Goal: Information Seeking & Learning: Learn about a topic

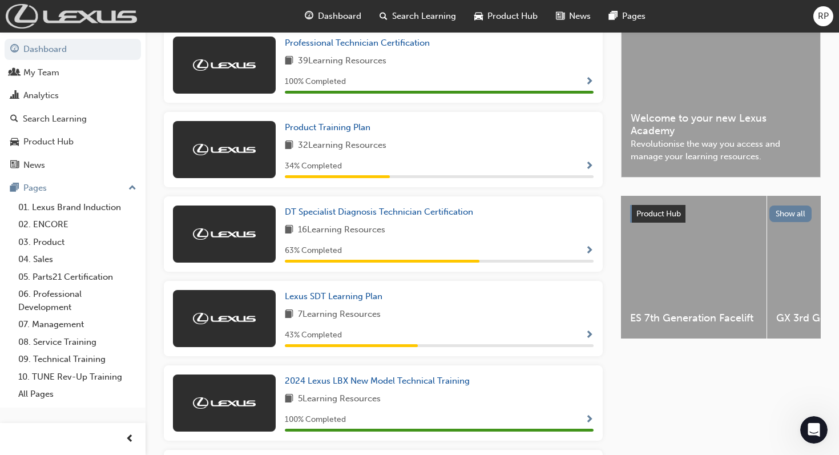
scroll to position [1155, 0]
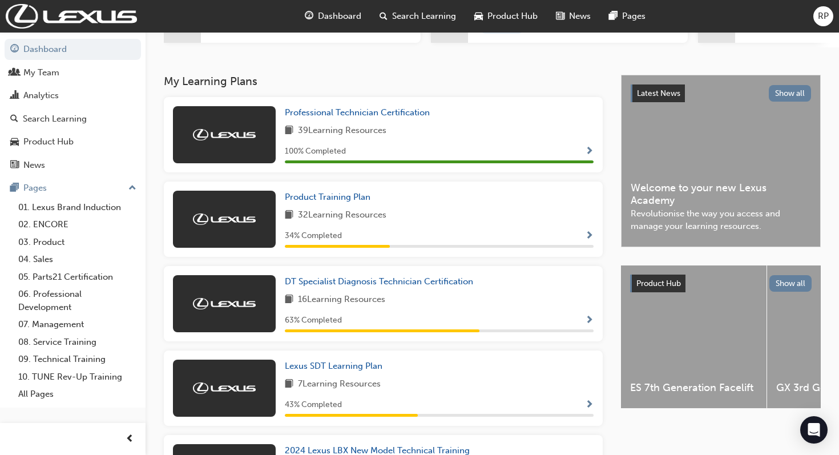
scroll to position [253, 0]
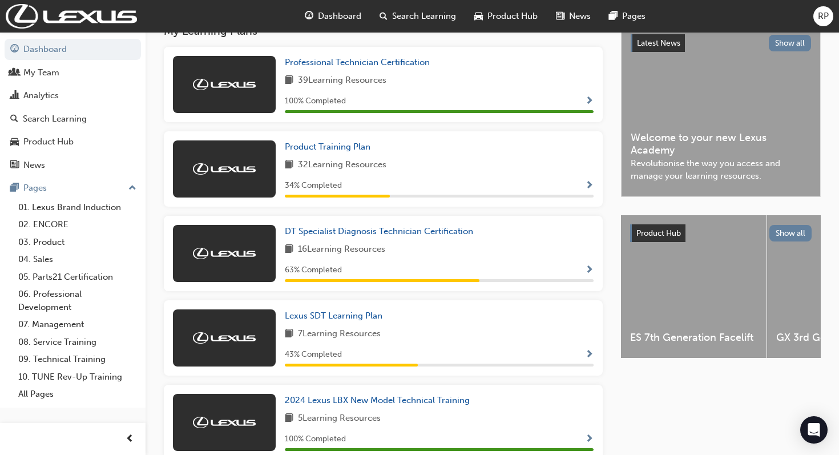
click at [597, 192] on div "Product Training Plan 32 Learning Resources 34 % Completed" at bounding box center [383, 168] width 439 height 75
click at [581, 187] on div "34 % Completed" at bounding box center [439, 186] width 309 height 14
click at [586, 191] on span "Show Progress" at bounding box center [589, 186] width 9 height 10
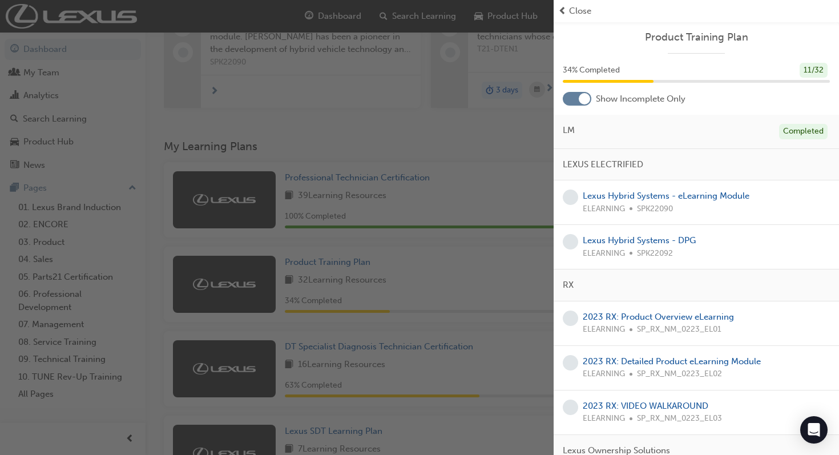
scroll to position [76, 0]
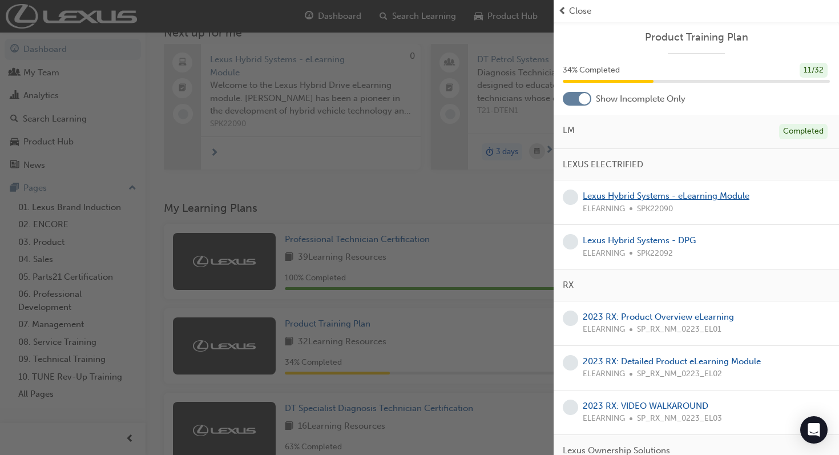
click at [664, 191] on link "Lexus Hybrid Systems - eLearning Module" at bounding box center [665, 196] width 167 height 10
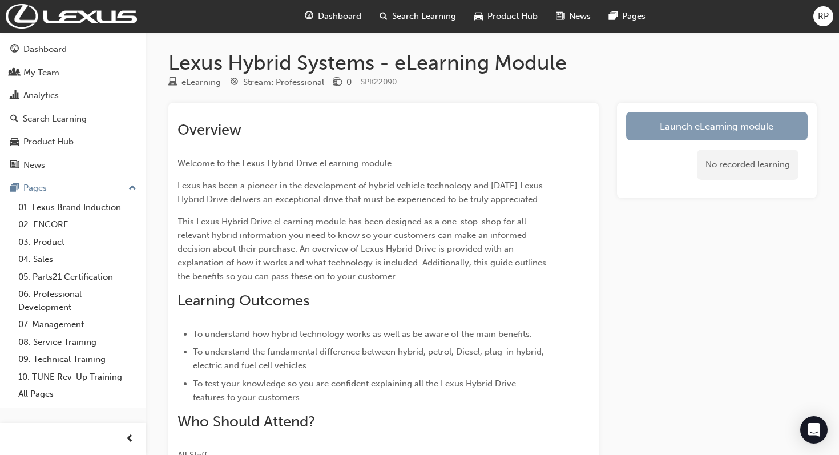
click at [675, 140] on link "Launch eLearning module" at bounding box center [716, 126] width 181 height 29
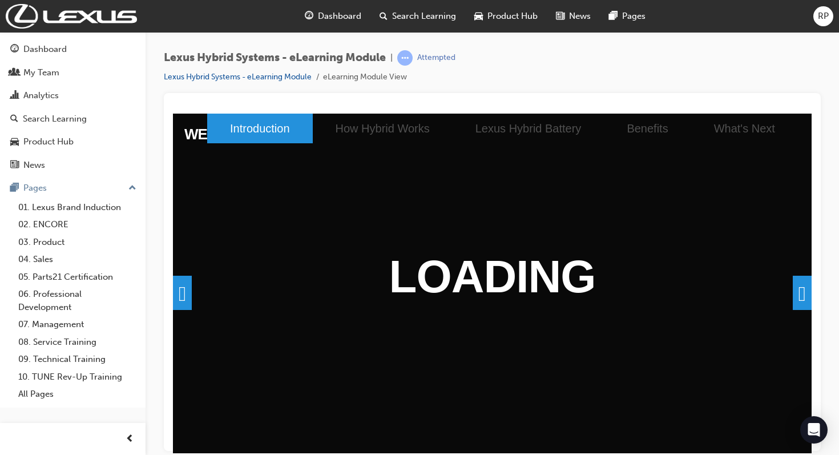
click at [792, 297] on span at bounding box center [801, 292] width 19 height 34
click at [792, 294] on span at bounding box center [801, 292] width 19 height 34
click at [795, 295] on span at bounding box center [801, 292] width 19 height 34
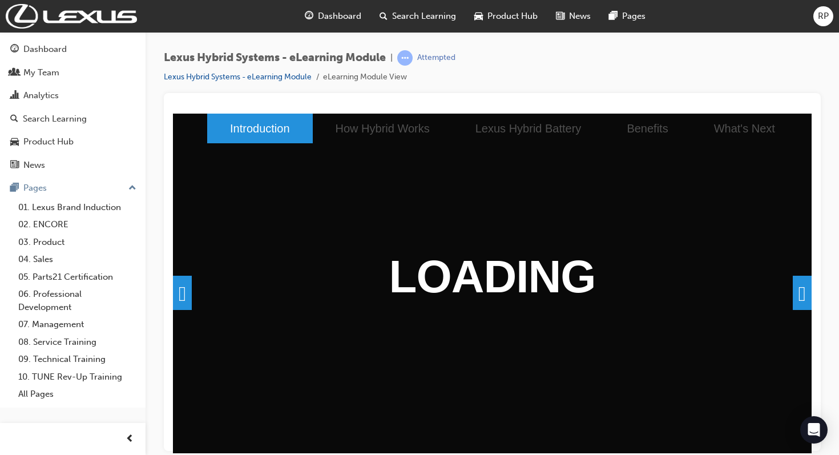
click at [229, 140] on li "Introduction" at bounding box center [260, 128] width 106 height 30
click at [242, 134] on li "Introduction" at bounding box center [260, 128] width 106 height 30
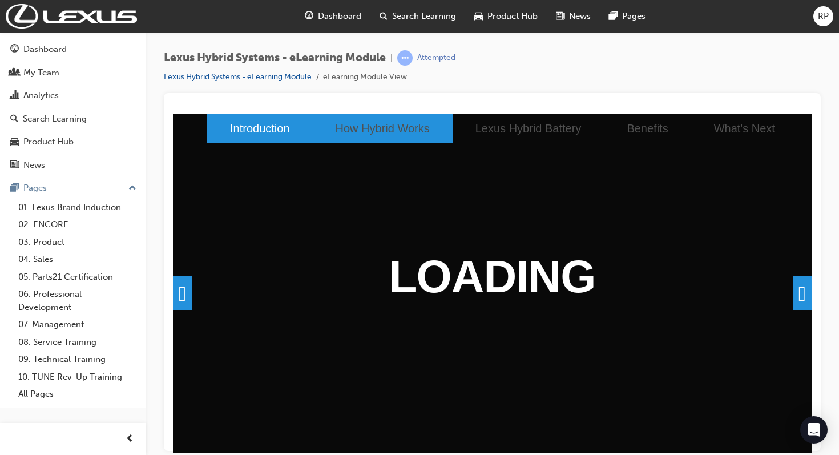
click at [346, 137] on li "How Hybrid Works" at bounding box center [383, 128] width 140 height 30
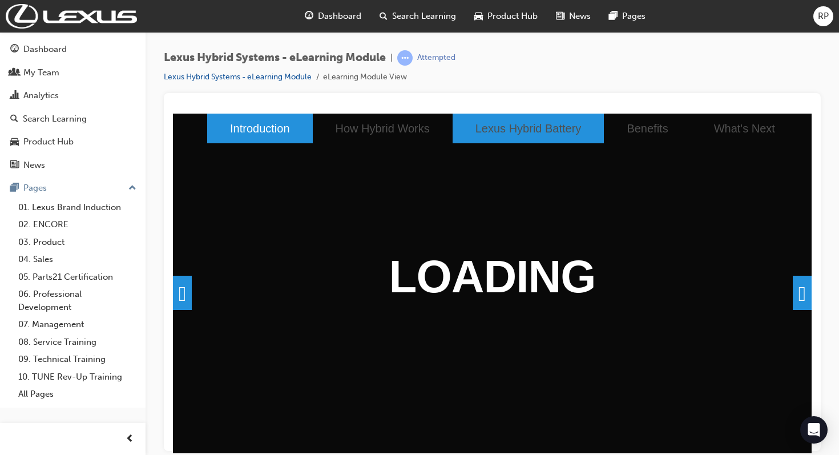
click at [452, 132] on li "Lexus Hybrid Battery" at bounding box center [528, 128] width 152 height 30
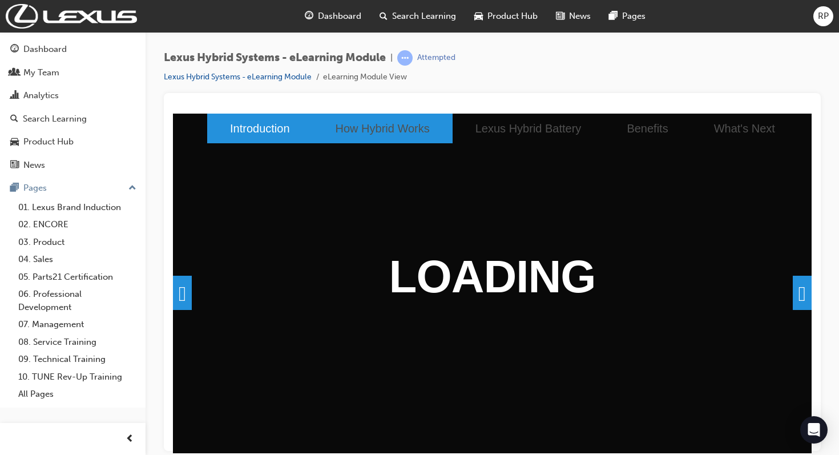
click at [334, 132] on li "How Hybrid Works" at bounding box center [383, 128] width 140 height 30
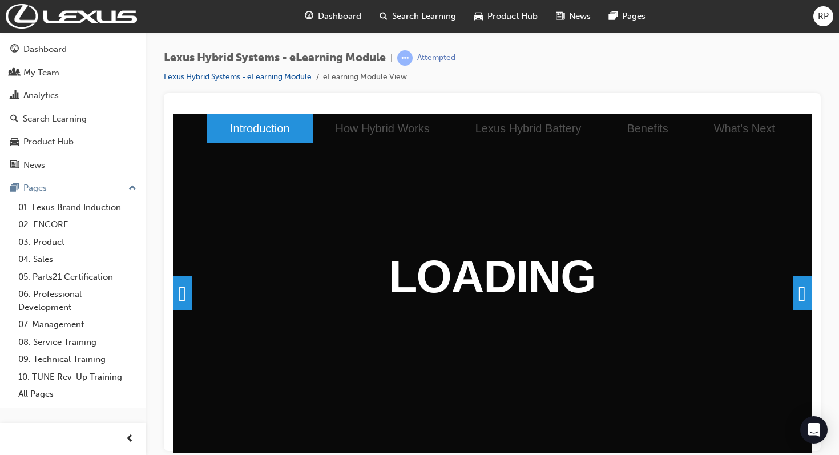
click at [182, 300] on span at bounding box center [182, 292] width 19 height 34
click at [803, 289] on span at bounding box center [801, 292] width 19 height 34
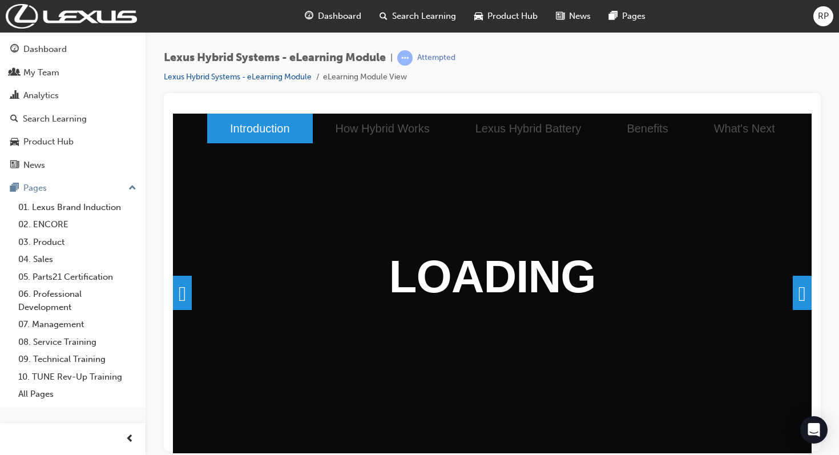
click at [803, 289] on span at bounding box center [801, 292] width 19 height 34
click at [801, 294] on span at bounding box center [801, 292] width 19 height 34
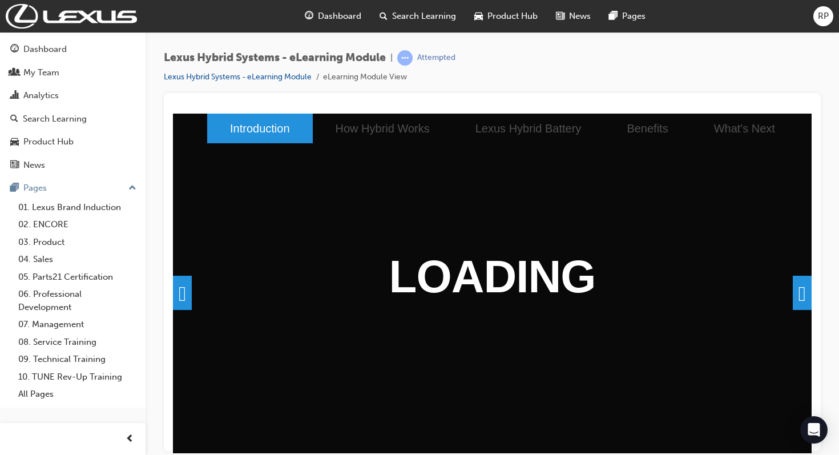
click at [801, 294] on span at bounding box center [801, 292] width 19 height 34
drag, startPoint x: 801, startPoint y: 294, endPoint x: 714, endPoint y: 283, distance: 87.4
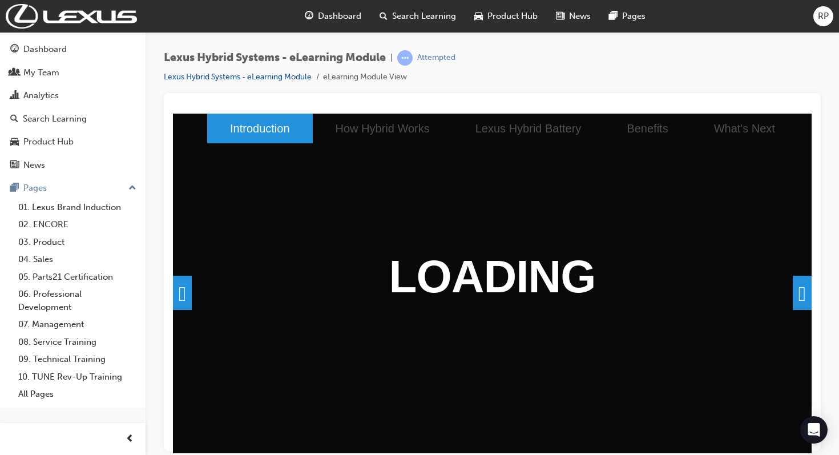
click at [337, 102] on div at bounding box center [492, 107] width 638 height 11
click at [337, 104] on div at bounding box center [492, 107] width 638 height 11
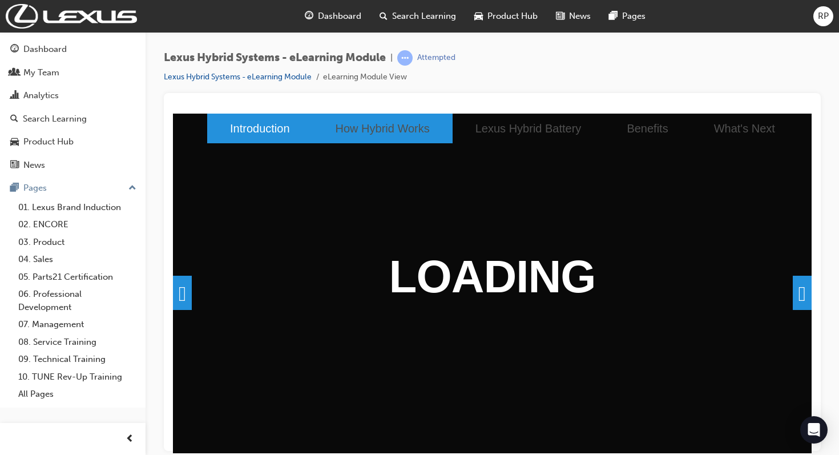
drag, startPoint x: 510, startPoint y: 217, endPoint x: 354, endPoint y: 123, distance: 182.5
click at [354, 123] on li "How Hybrid Works" at bounding box center [383, 128] width 140 height 30
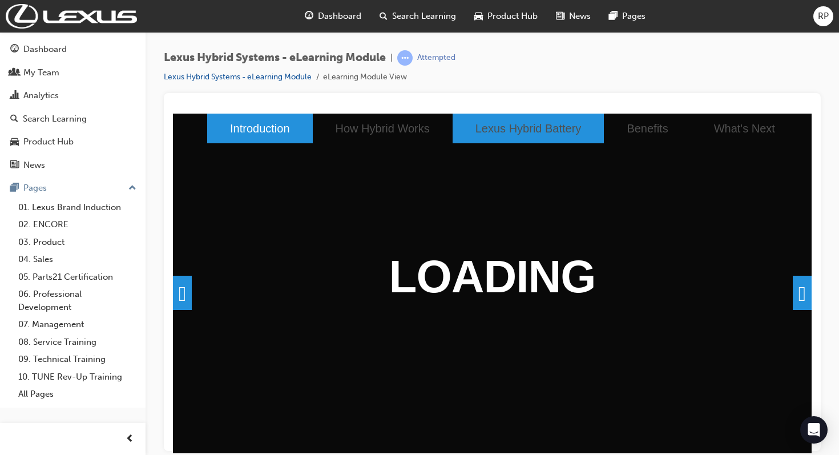
click at [503, 142] on li "Lexus Hybrid Battery" at bounding box center [528, 128] width 152 height 30
drag, startPoint x: 503, startPoint y: 142, endPoint x: 520, endPoint y: 137, distance: 17.3
click at [518, 137] on li "Lexus Hybrid Battery" at bounding box center [528, 128] width 152 height 30
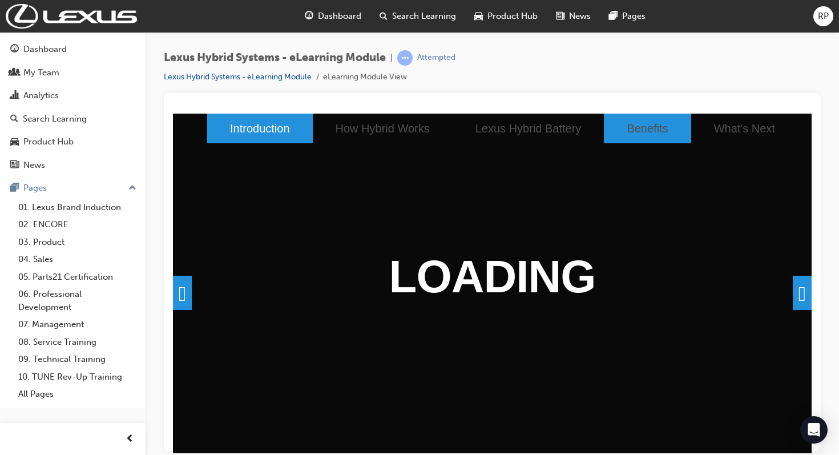
click at [604, 124] on li "Benefits" at bounding box center [647, 128] width 87 height 30
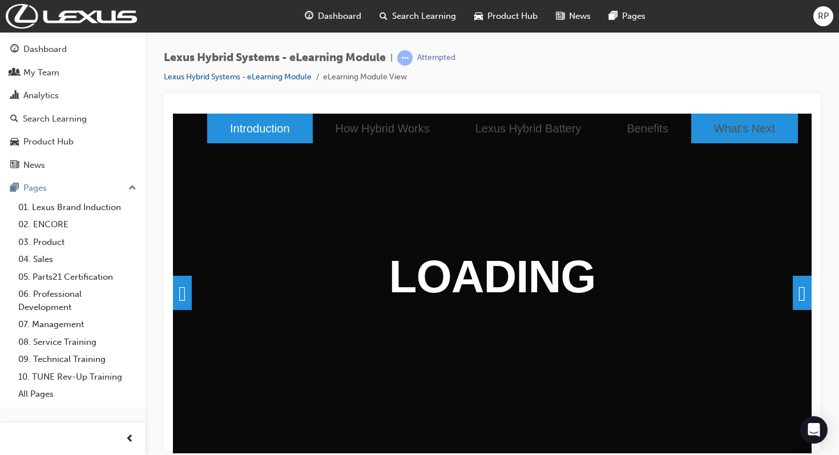
click at [698, 127] on li "What's Next" at bounding box center [744, 128] width 107 height 30
click at [252, 139] on li "Introduction" at bounding box center [260, 128] width 106 height 30
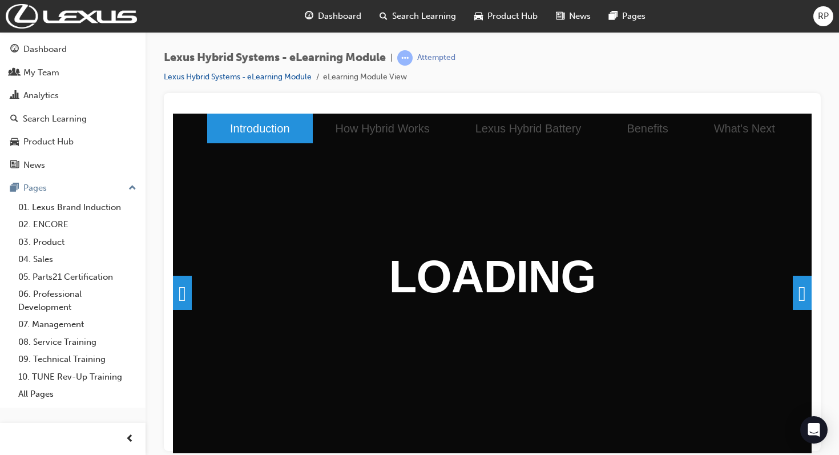
click at [252, 139] on li "Introduction" at bounding box center [260, 128] width 106 height 30
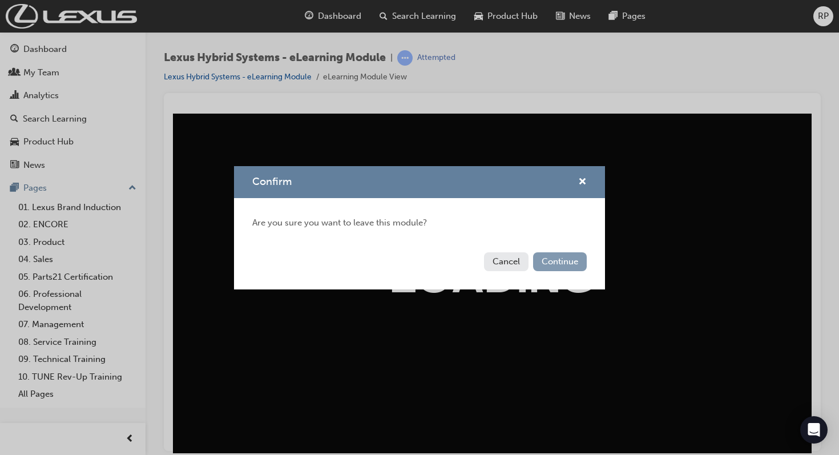
click at [574, 256] on button "Continue" at bounding box center [560, 261] width 54 height 19
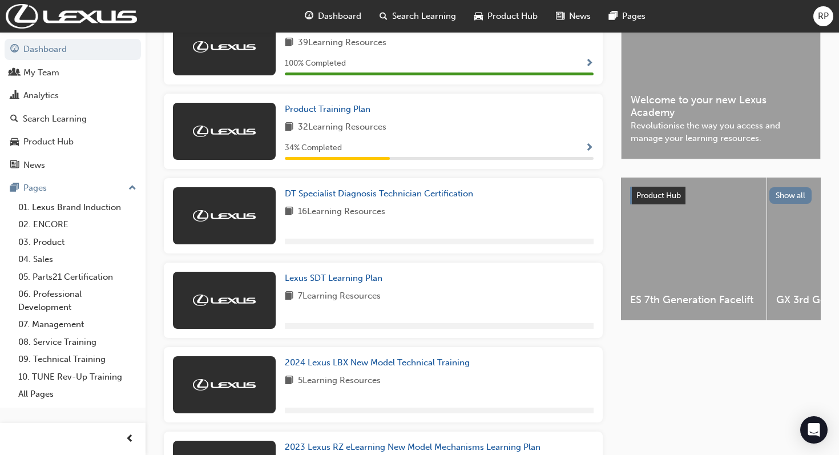
scroll to position [281, 0]
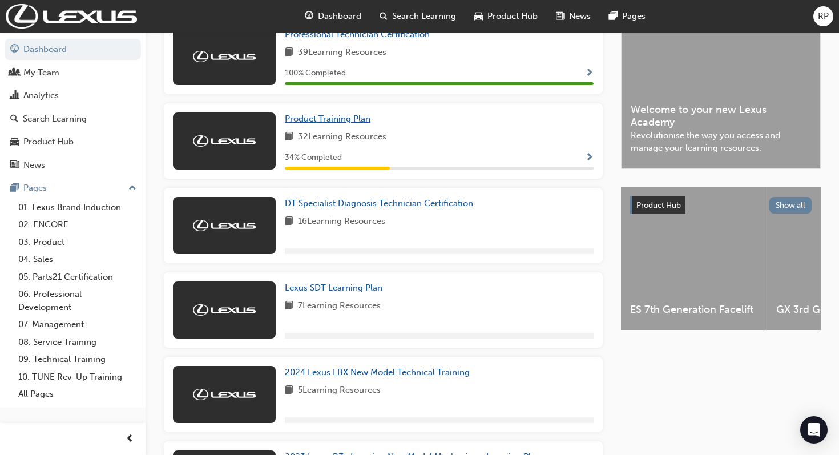
click at [333, 124] on span "Product Training Plan" at bounding box center [328, 119] width 86 height 10
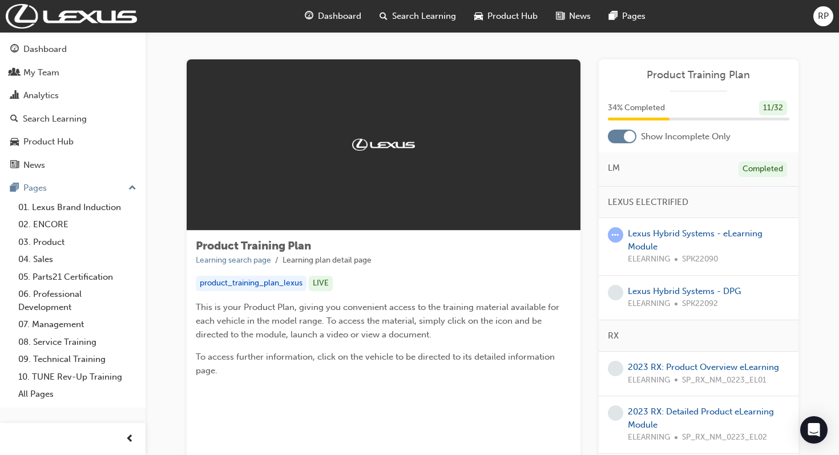
click at [683, 300] on span "SPK22092" at bounding box center [700, 303] width 36 height 13
click at [695, 286] on link "Lexus Hybrid Systems - DPG" at bounding box center [683, 291] width 113 height 10
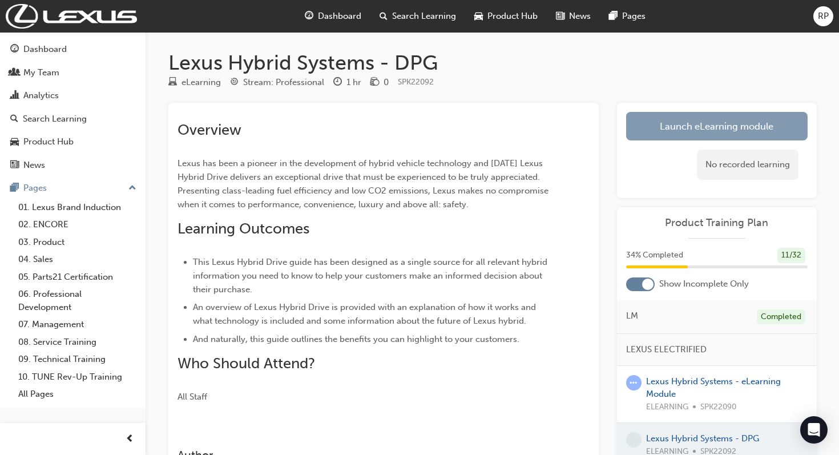
click at [715, 127] on link "Launch eLearning module" at bounding box center [716, 126] width 181 height 29
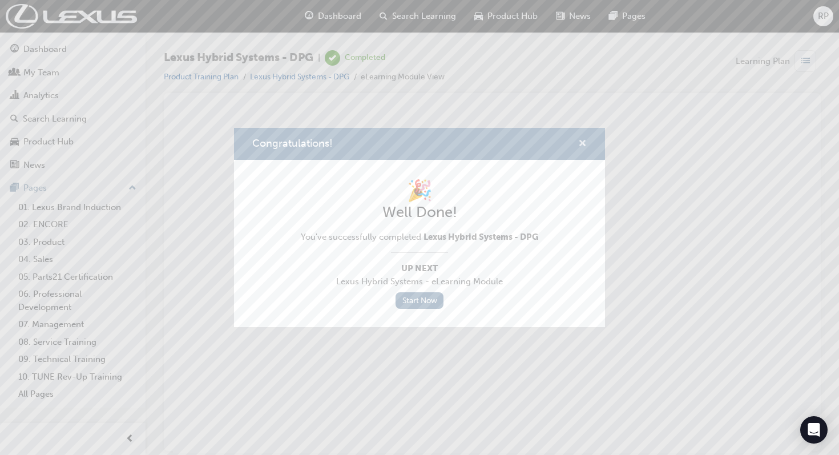
click at [583, 141] on span "cross-icon" at bounding box center [582, 144] width 9 height 10
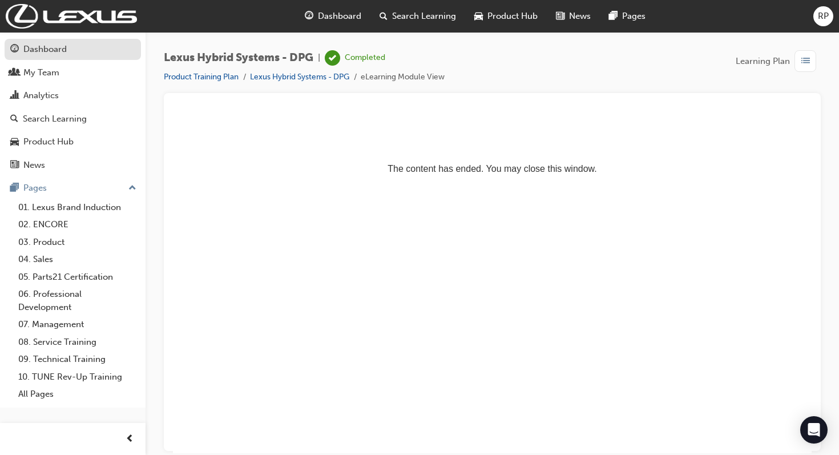
click at [71, 54] on div "Dashboard" at bounding box center [72, 49] width 125 height 14
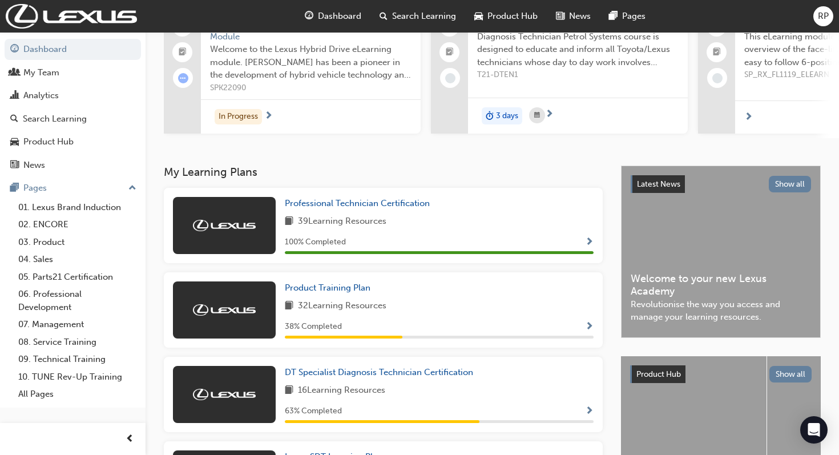
scroll to position [318, 0]
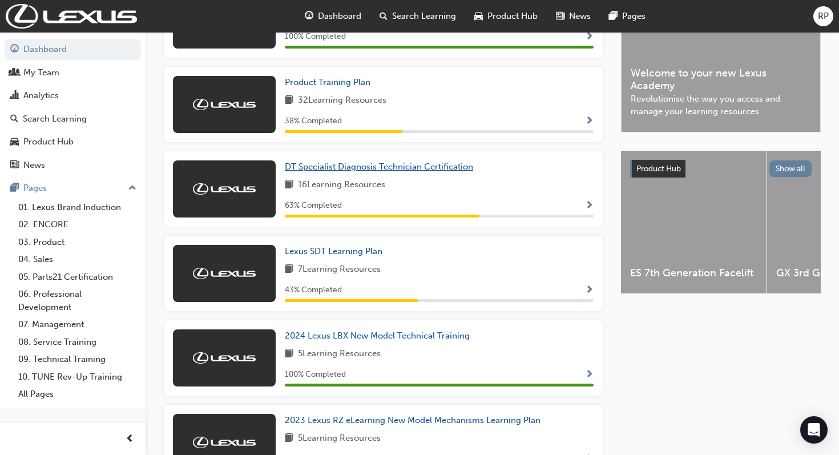
click at [404, 172] on span "DT Specialist Diagnosis Technician Certification" at bounding box center [379, 166] width 188 height 10
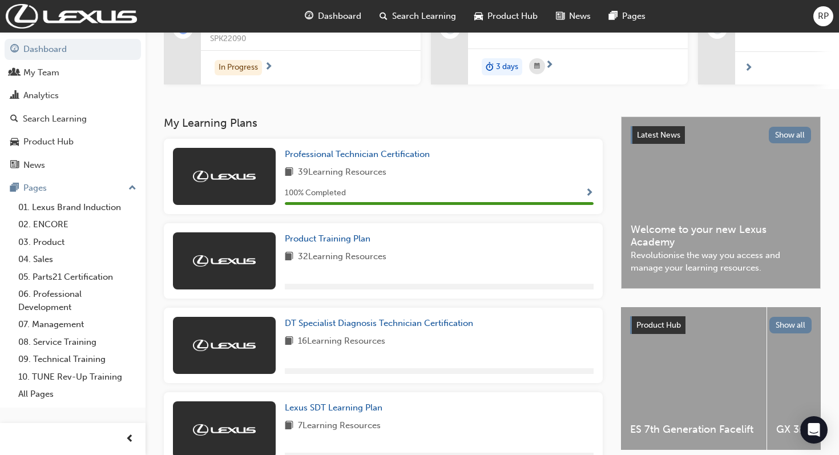
scroll to position [163, 0]
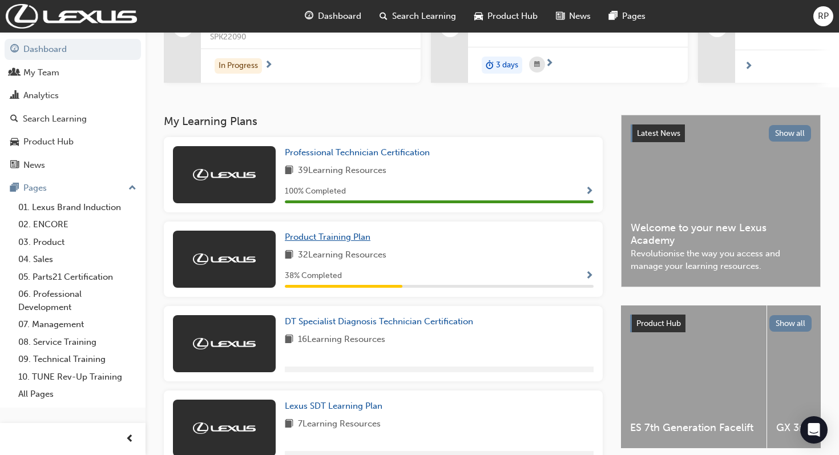
click at [327, 240] on span "Product Training Plan" at bounding box center [328, 237] width 86 height 10
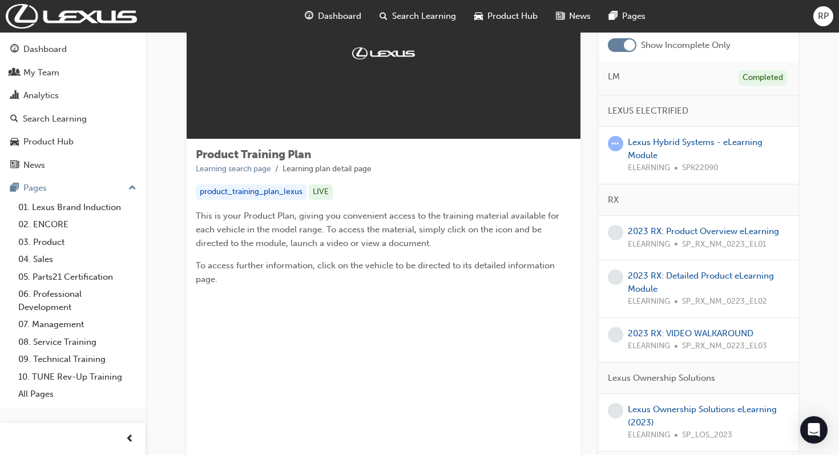
scroll to position [93, 0]
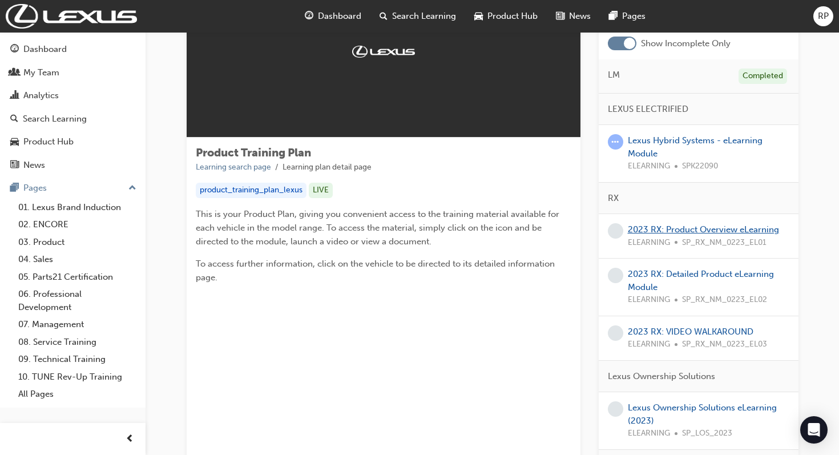
click at [711, 231] on link "2023 RX: Product Overview eLearning" at bounding box center [702, 229] width 151 height 10
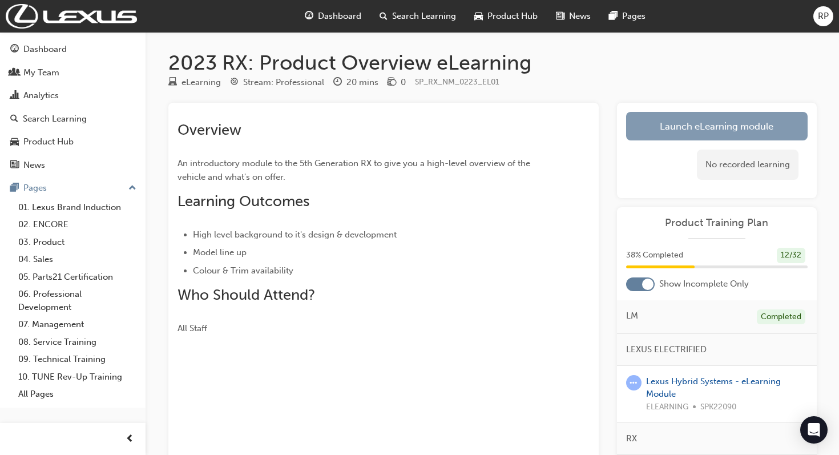
click at [712, 129] on link "Launch eLearning module" at bounding box center [716, 126] width 181 height 29
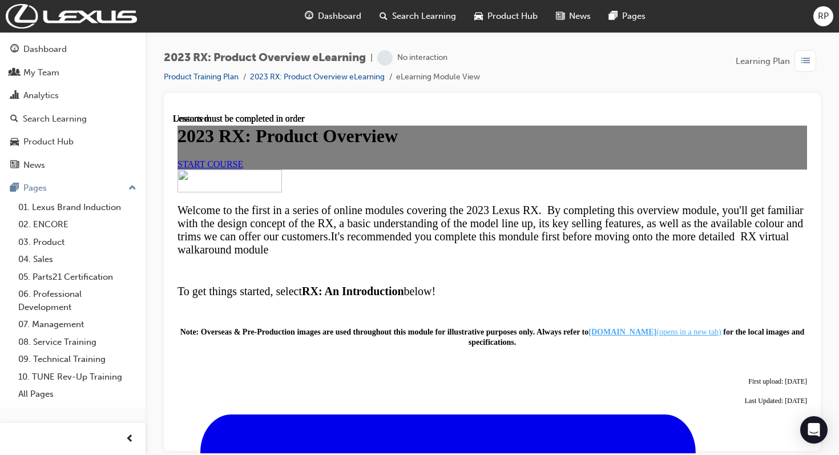
click at [243, 168] on span "START COURSE" at bounding box center [210, 164] width 66 height 10
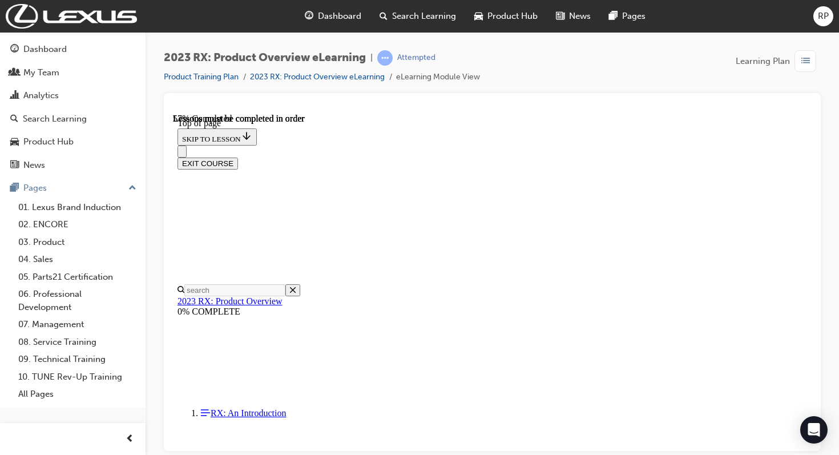
scroll to position [1307, 0]
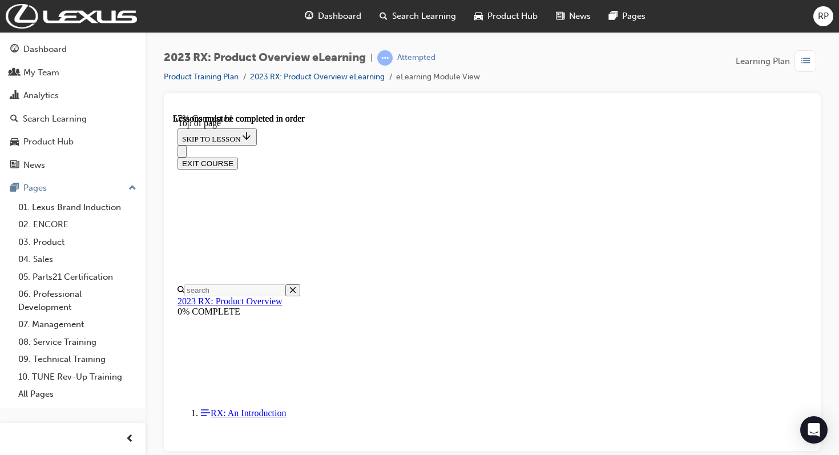
drag, startPoint x: 637, startPoint y: 217, endPoint x: 651, endPoint y: 217, distance: 13.7
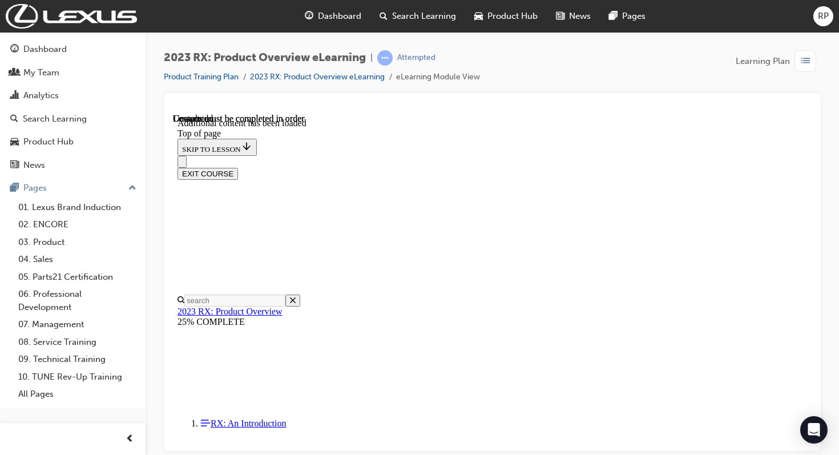
scroll to position [1732, 0]
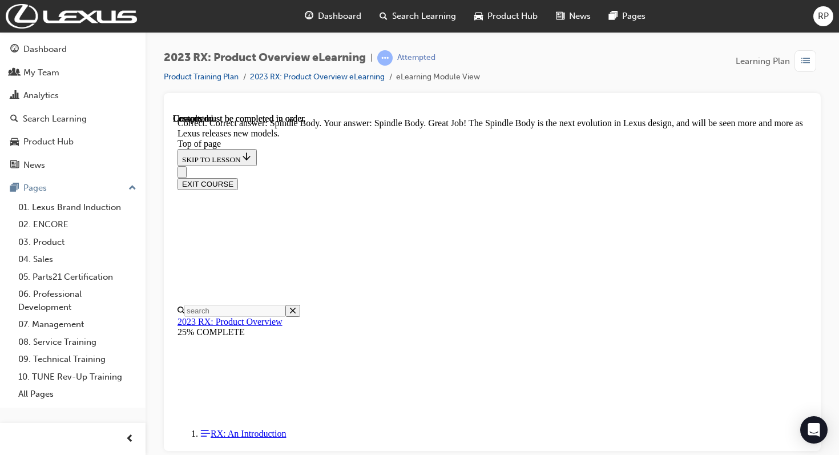
scroll to position [2008, 0]
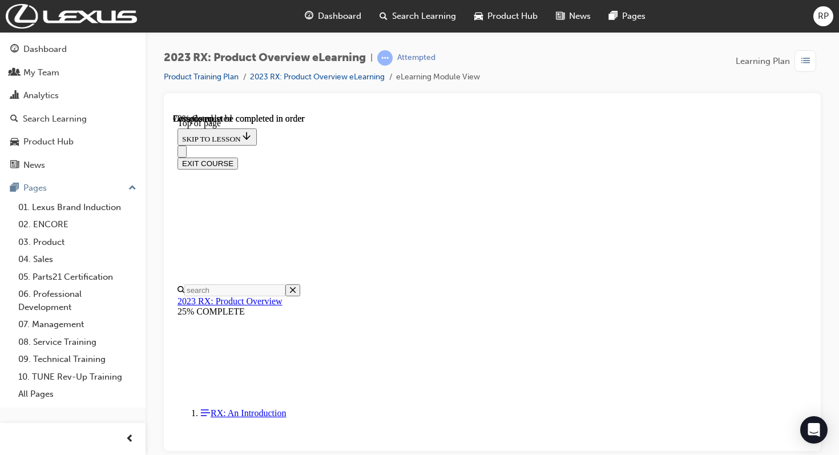
scroll to position [724, 0]
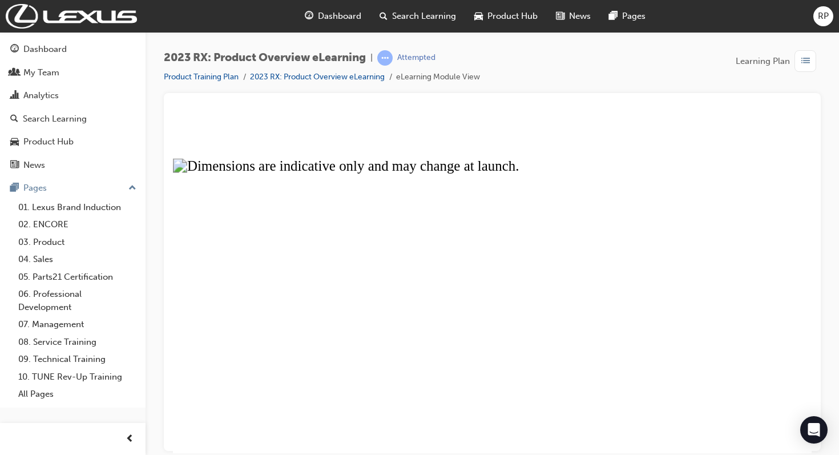
click at [490, 376] on button "Unzoom image" at bounding box center [492, 282] width 638 height 339
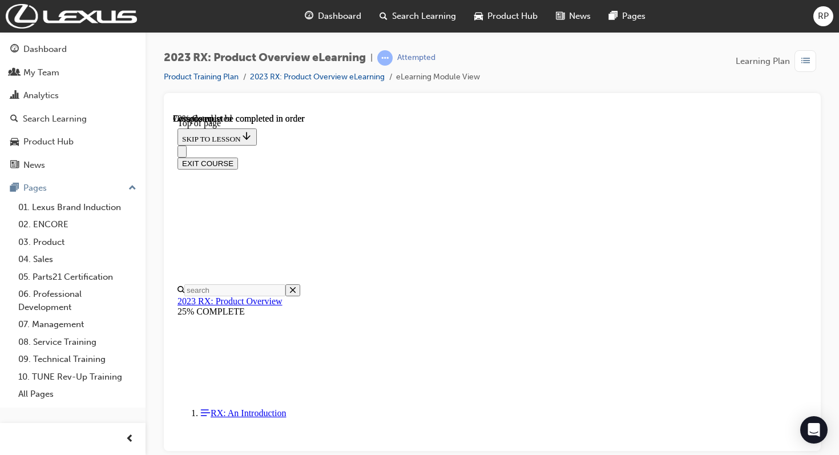
scroll to position [0, 0]
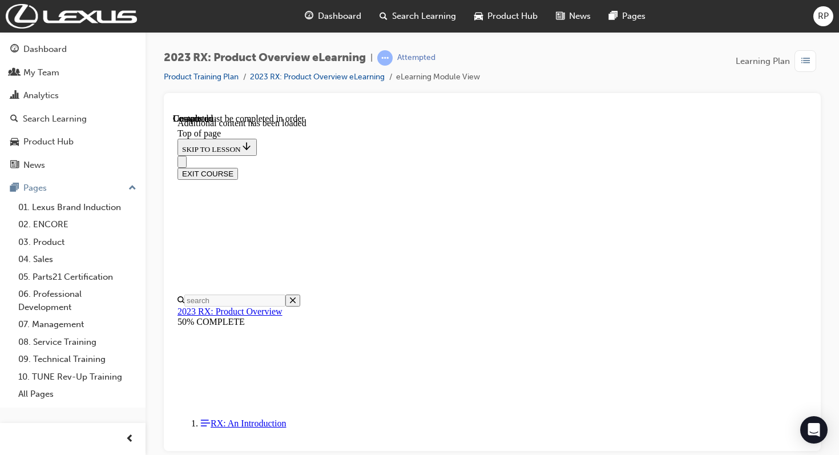
scroll to position [1860, 0]
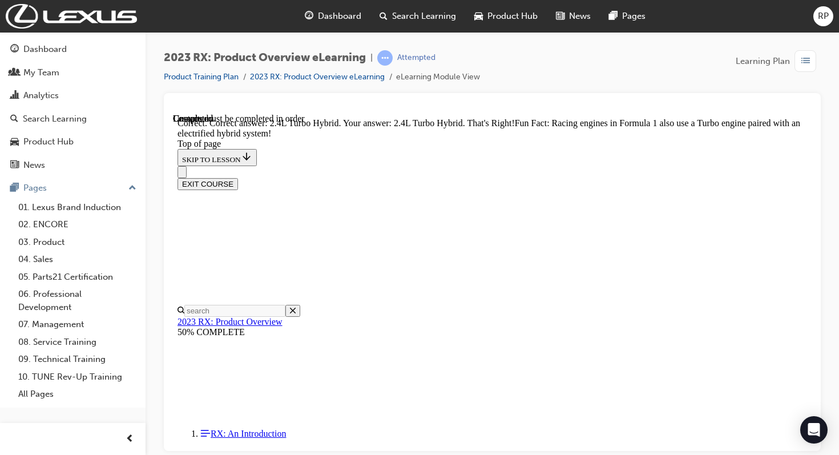
scroll to position [2134, 0]
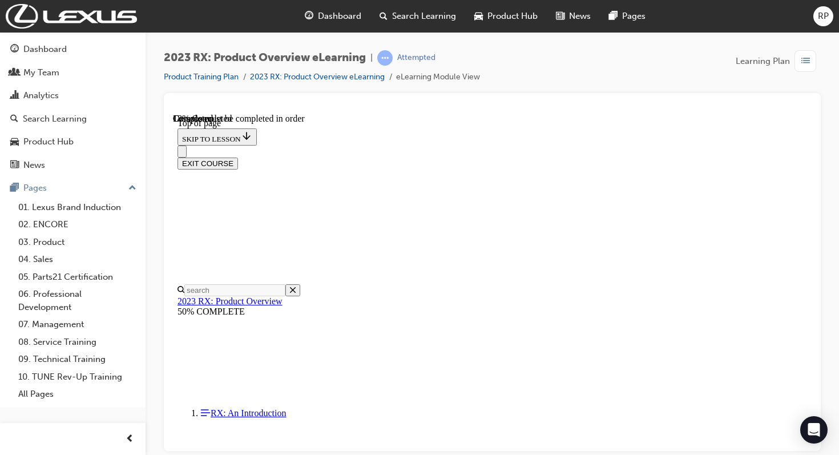
scroll to position [835, 0]
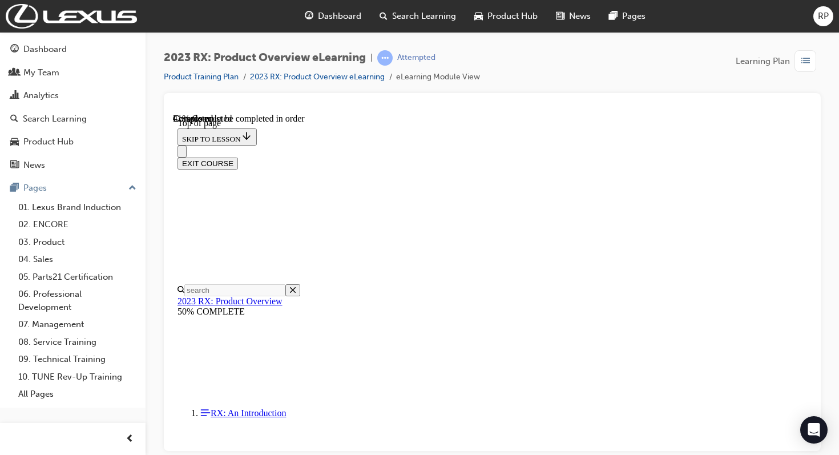
scroll to position [1748, 0]
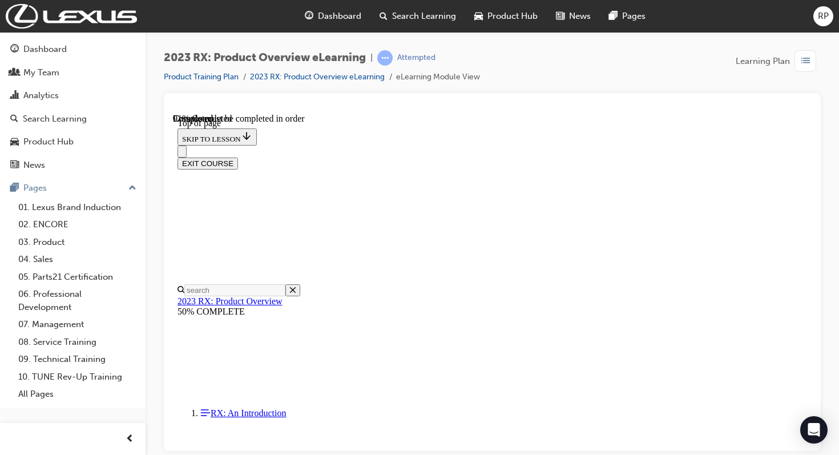
scroll to position [3894, 0]
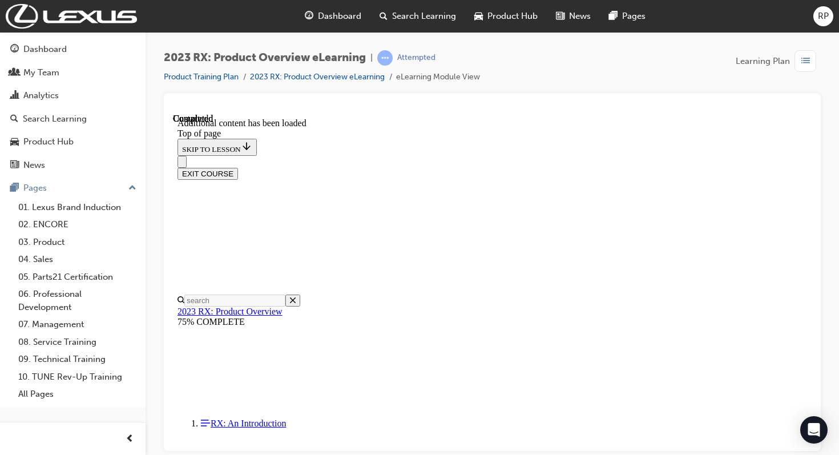
scroll to position [4151, 0]
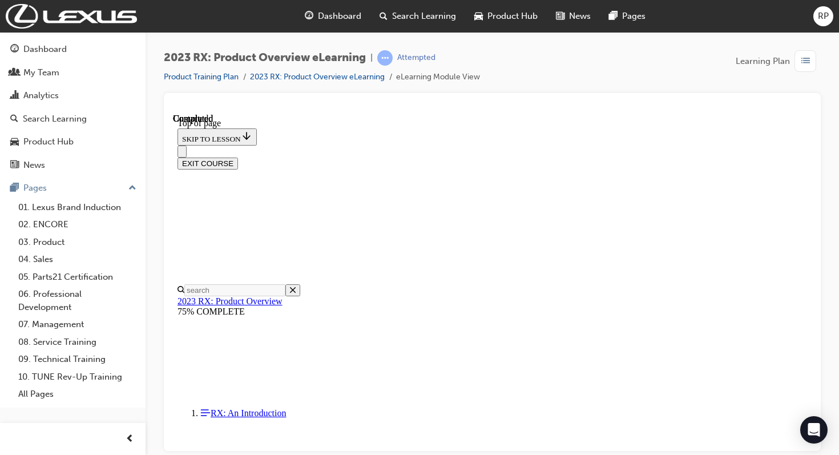
scroll to position [181, 0]
click at [238, 157] on button "EXIT COURSE" at bounding box center [207, 163] width 60 height 12
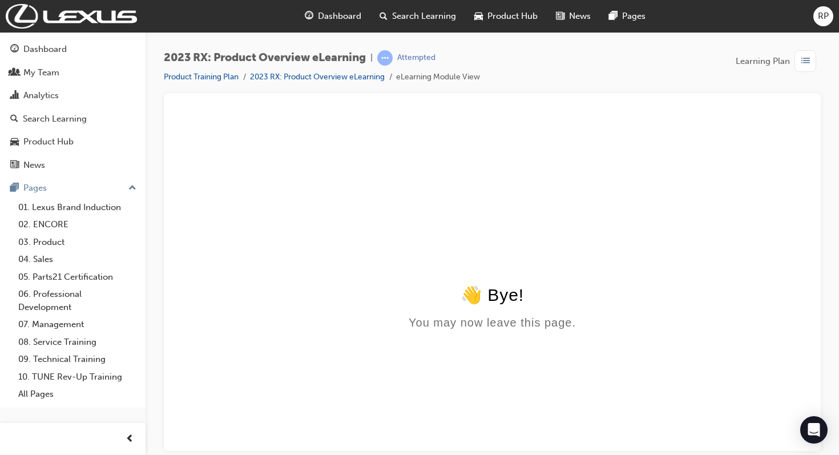
scroll to position [0, 0]
click at [191, 73] on link "Product Training Plan" at bounding box center [201, 77] width 75 height 10
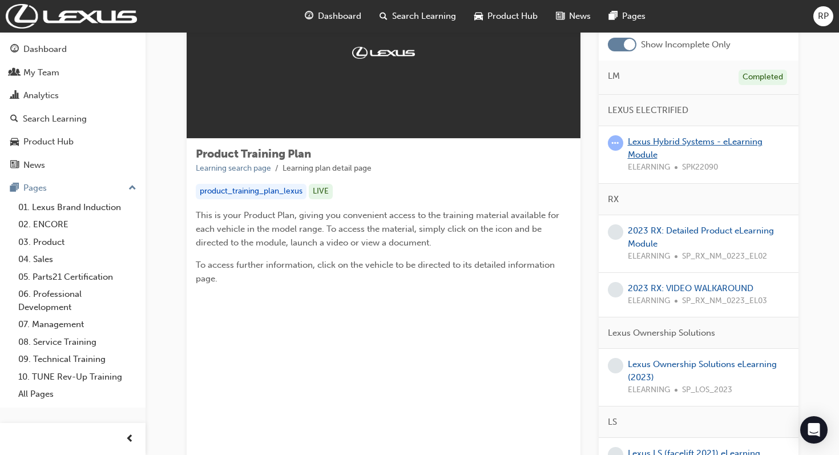
scroll to position [97, 0]
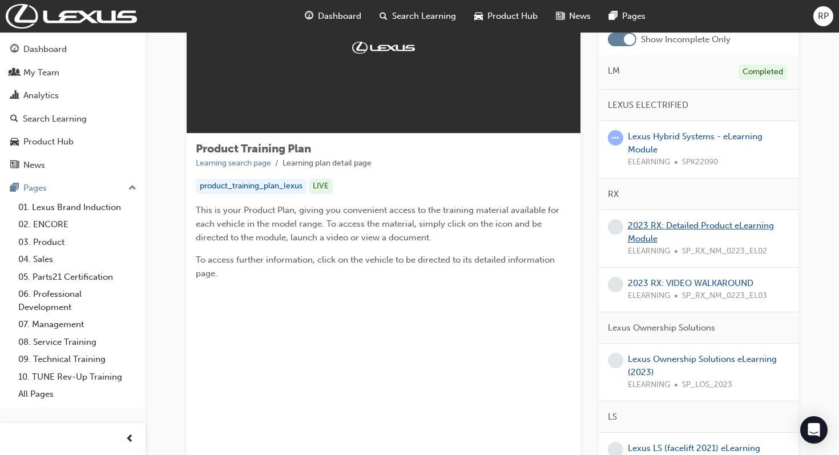
click at [726, 226] on link "2023 RX: Detailed Product eLearning Module" at bounding box center [700, 231] width 146 height 23
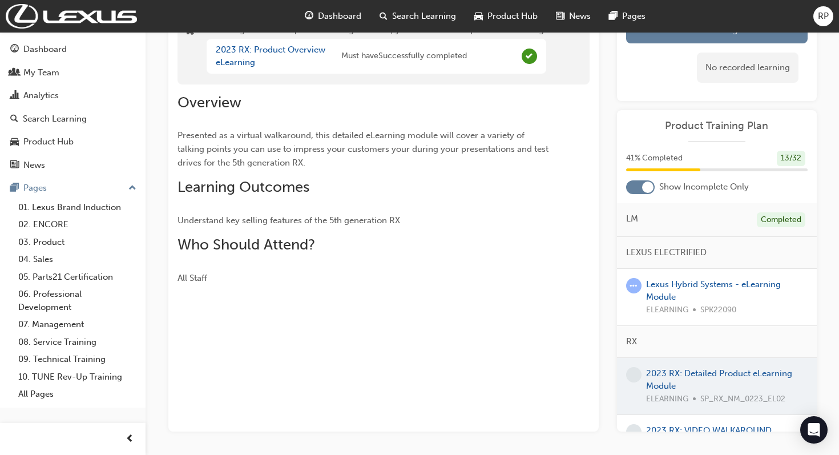
scroll to position [31, 0]
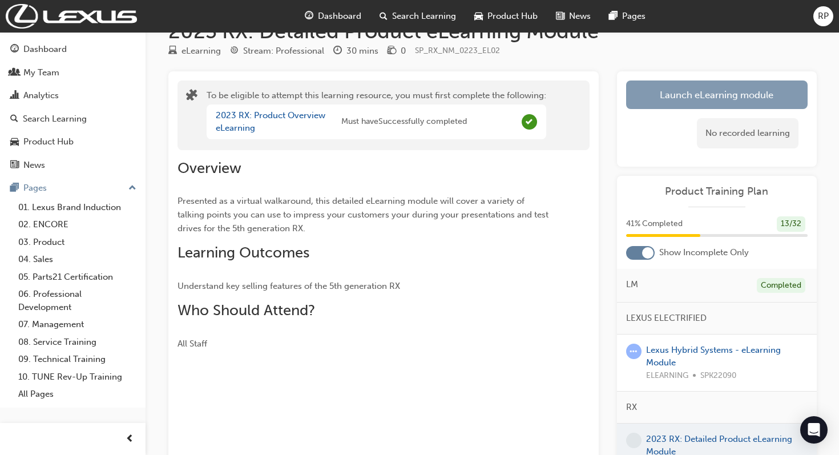
click at [697, 104] on button "Launch eLearning module" at bounding box center [716, 94] width 181 height 29
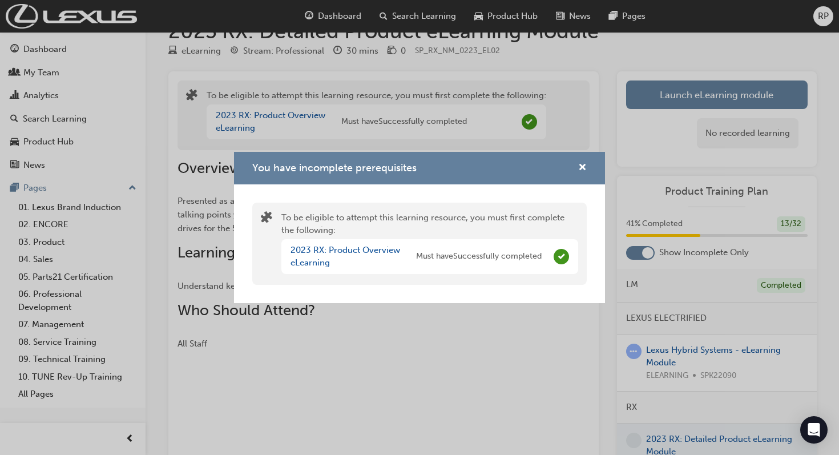
click at [604, 136] on div "You have incomplete prerequisites To be eligible to attempt this learning resou…" at bounding box center [419, 227] width 839 height 455
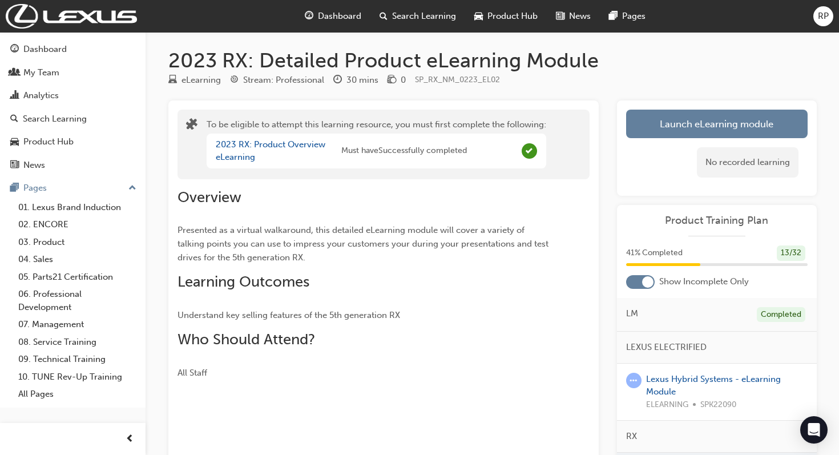
scroll to position [0, 0]
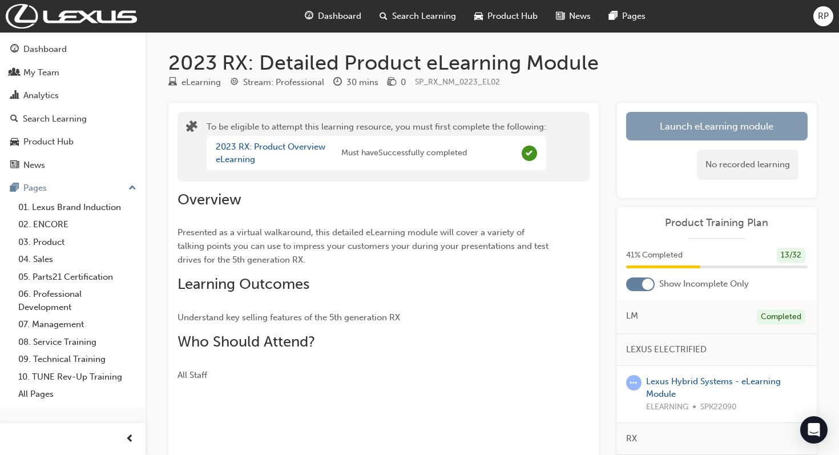
click at [693, 116] on button "Launch eLearning module" at bounding box center [716, 126] width 181 height 29
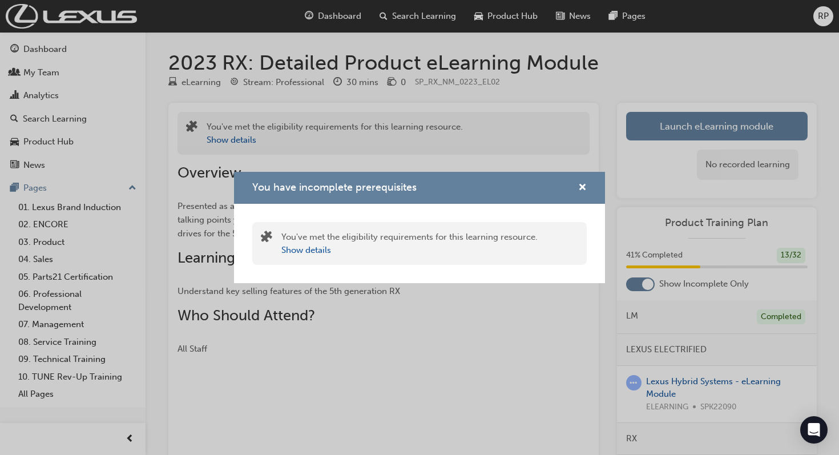
click at [572, 191] on div "You have incomplete prerequisites" at bounding box center [578, 188] width 18 height 14
click at [595, 177] on div "You have incomplete prerequisites" at bounding box center [419, 188] width 371 height 33
click at [582, 184] on span "cross-icon" at bounding box center [582, 188] width 9 height 10
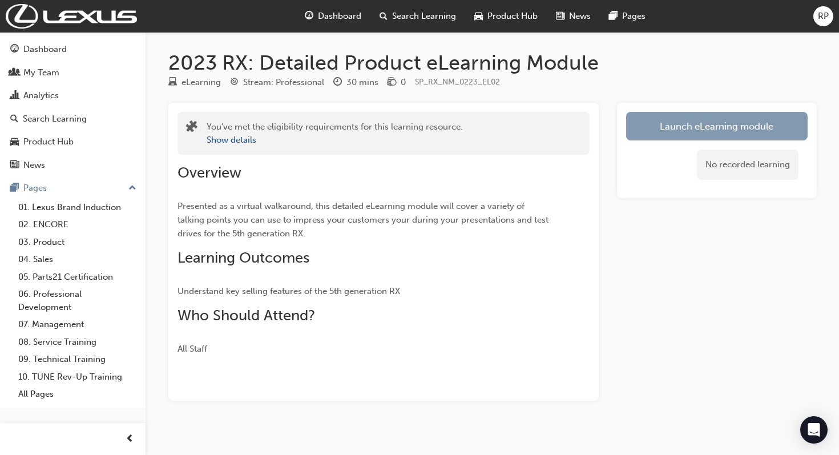
click at [667, 119] on link "Launch eLearning module" at bounding box center [716, 126] width 181 height 29
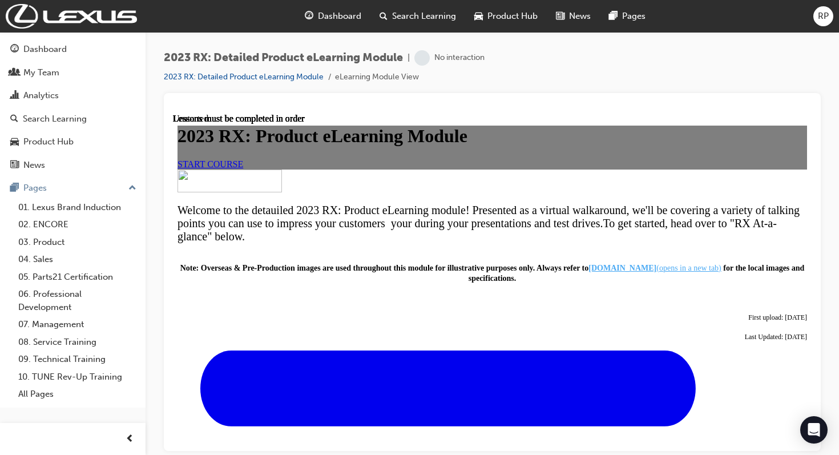
click at [243, 168] on link "START COURSE" at bounding box center [210, 164] width 66 height 10
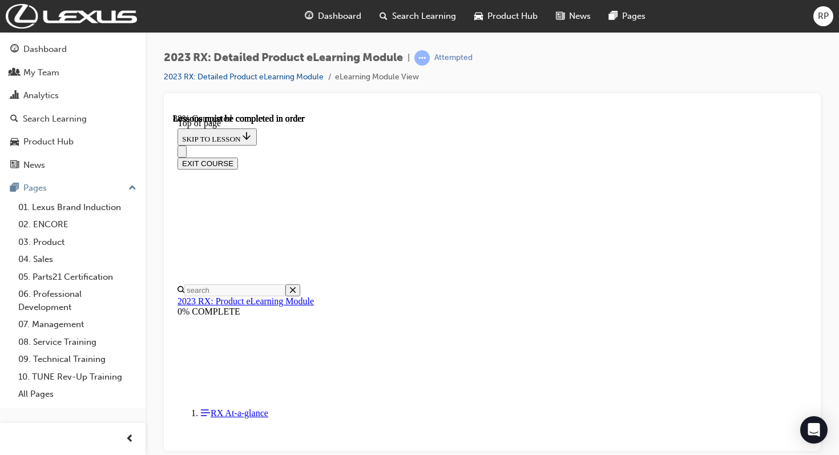
scroll to position [1674, 0]
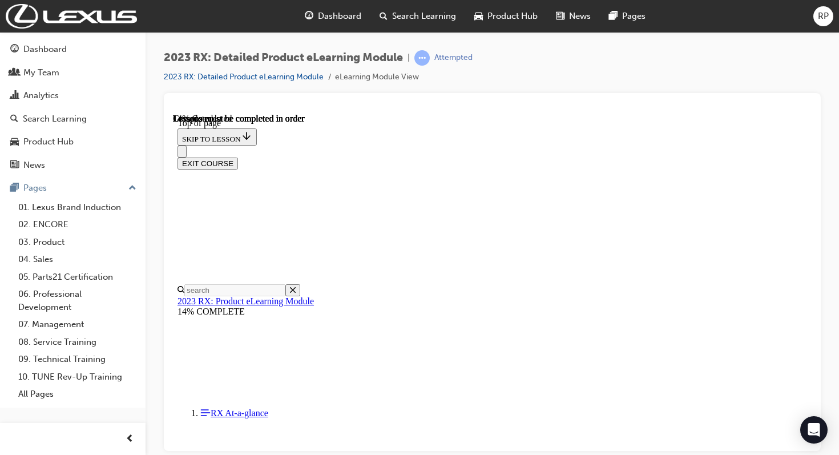
scroll to position [230, 0]
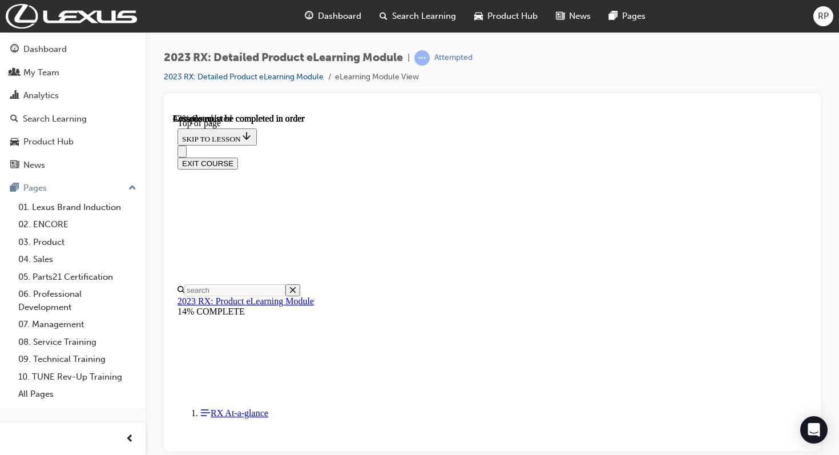
scroll to position [301, 0]
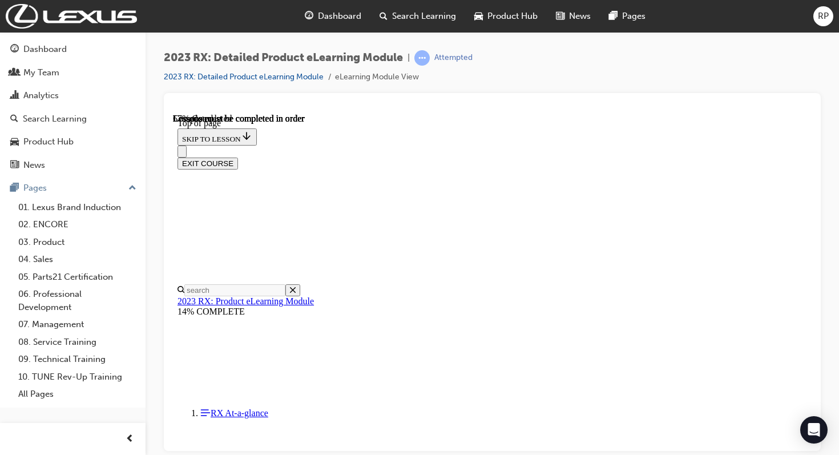
scroll to position [1280, 0]
